Goal: Navigation & Orientation: Understand site structure

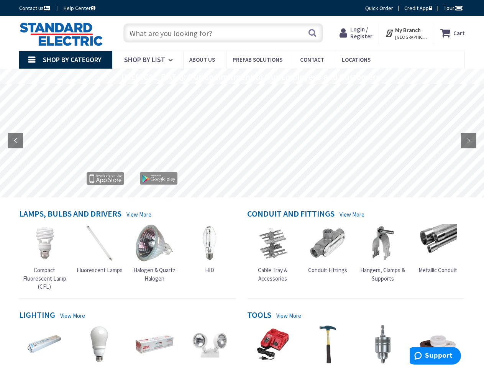
click at [242, 184] on rs-layer at bounding box center [242, 142] width 484 height 114
click at [452, 8] on span "Tour" at bounding box center [454, 7] width 20 height 7
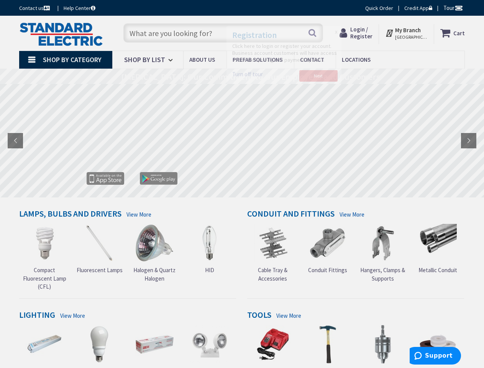
click at [459, 8] on div at bounding box center [242, 184] width 484 height 368
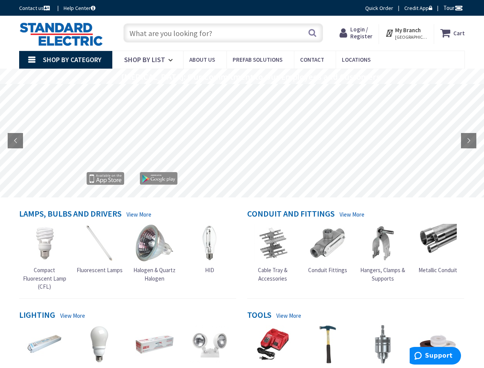
click at [407, 33] on strong "My Branch" at bounding box center [408, 29] width 26 height 7
click at [66, 60] on span "Shop By Category" at bounding box center [72, 59] width 59 height 9
click at [242, 76] on rs-layer "[MEDICAL_DATA]: Our Commitment to Our Employees and Customers" at bounding box center [251, 77] width 259 height 8
click at [242, 77] on rs-layer "[MEDICAL_DATA]: Our Commitment to Our Employees and Customers" at bounding box center [251, 77] width 259 height 8
click at [242, 141] on rs-layer at bounding box center [242, 142] width 484 height 114
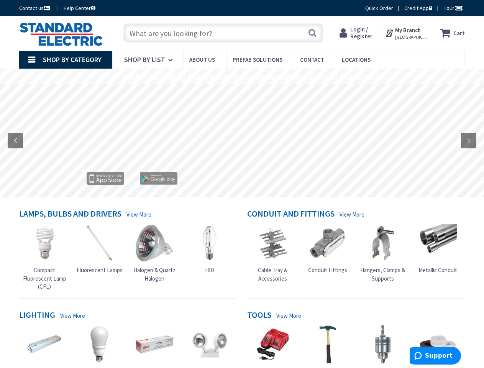
click at [15, 141] on rs-arrow at bounding box center [15, 140] width 15 height 15
click at [469, 141] on rs-arrow at bounding box center [468, 140] width 15 height 15
